Goal: Find contact information: Find contact information

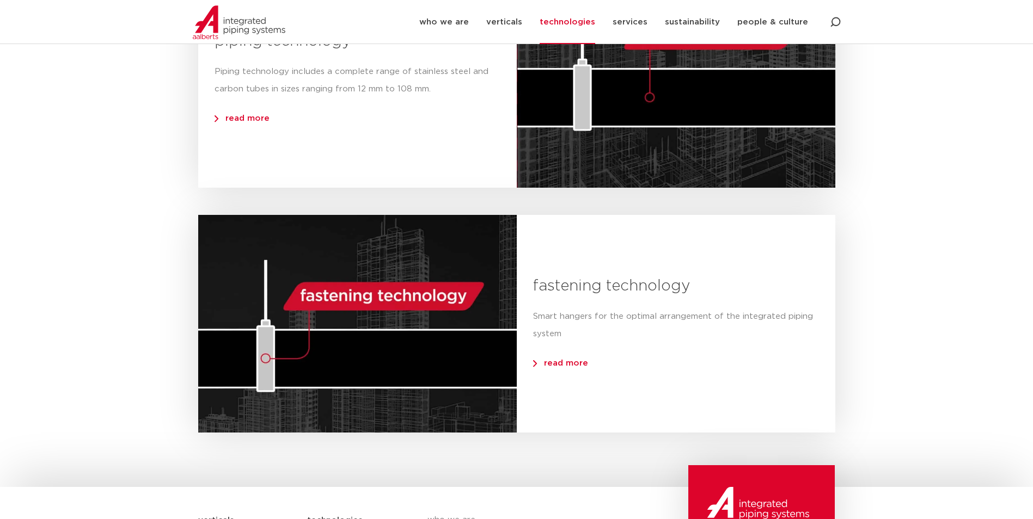
scroll to position [1170, 0]
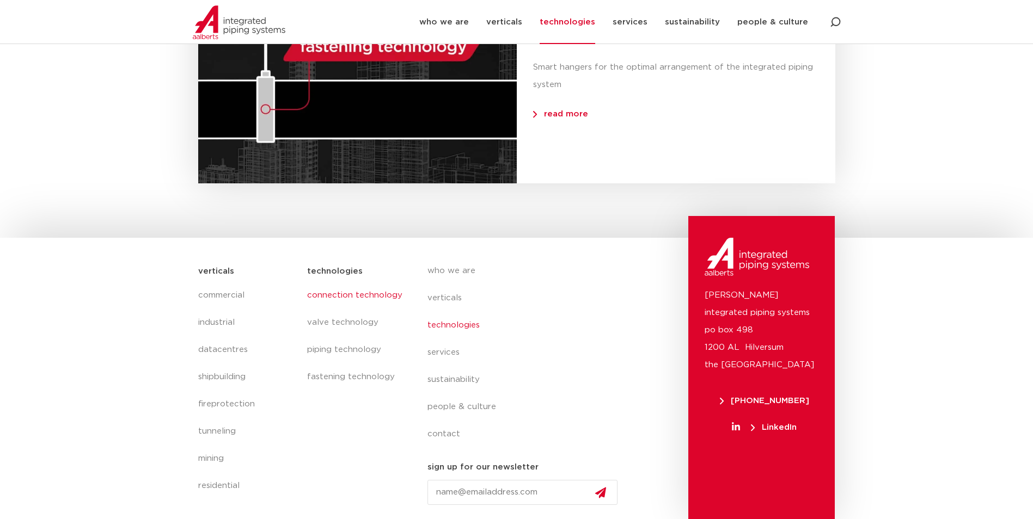
click at [347, 291] on link "connection technology" at bounding box center [356, 295] width 98 height 27
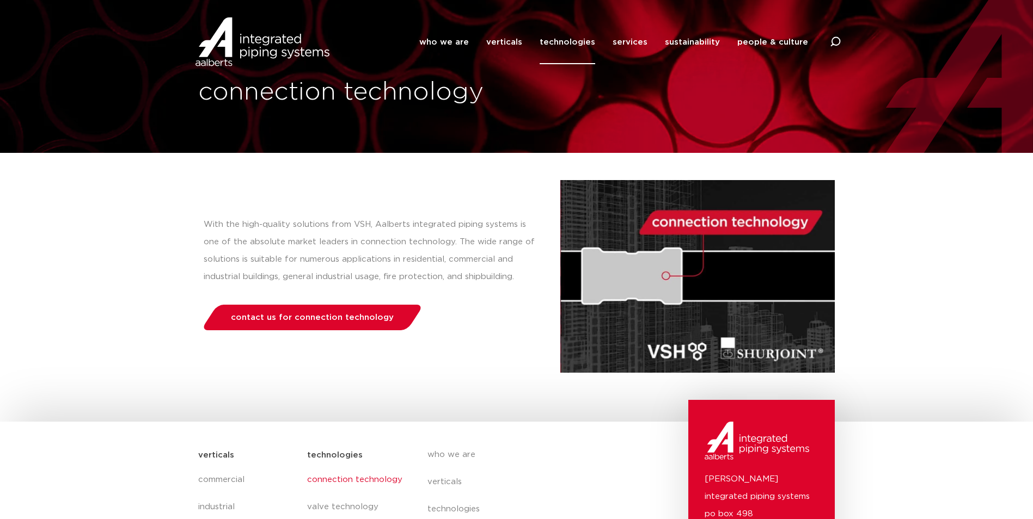
scroll to position [22, 0]
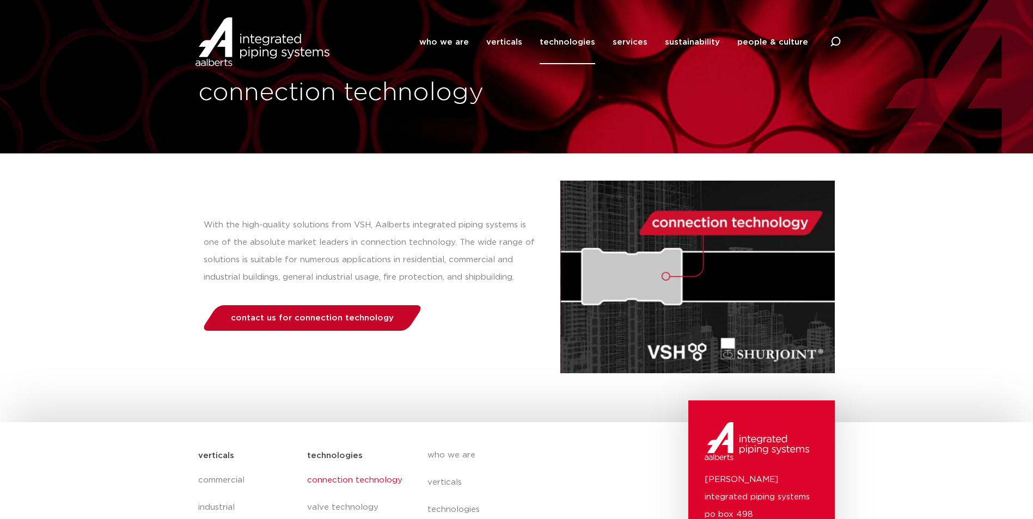
click at [344, 319] on span "contact us for connection technology" at bounding box center [312, 318] width 163 height 8
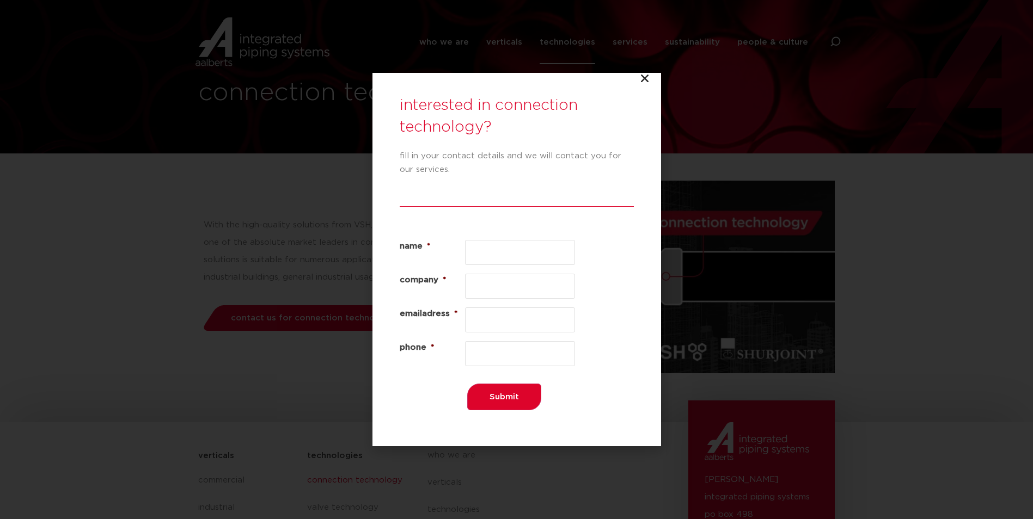
click at [647, 78] on icon "Close" at bounding box center [644, 78] width 11 height 11
click at [649, 75] on icon "Close" at bounding box center [644, 78] width 11 height 11
click at [648, 77] on icon "Close" at bounding box center [644, 78] width 11 height 11
click at [644, 77] on icon "Close" at bounding box center [644, 78] width 11 height 11
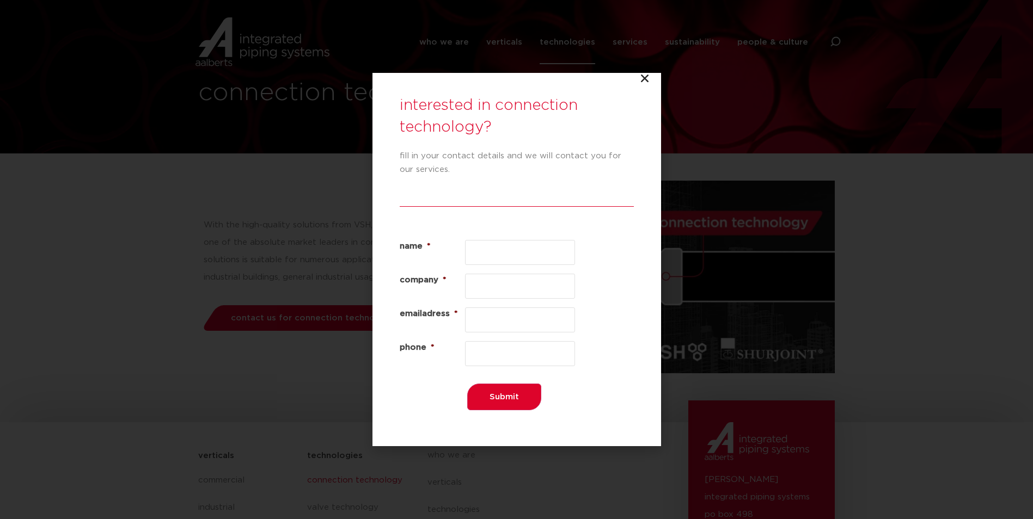
click at [817, 89] on div "interested in connection technology? fill in your contact details and we will c…" at bounding box center [516, 259] width 1033 height 519
